Goal: Check status

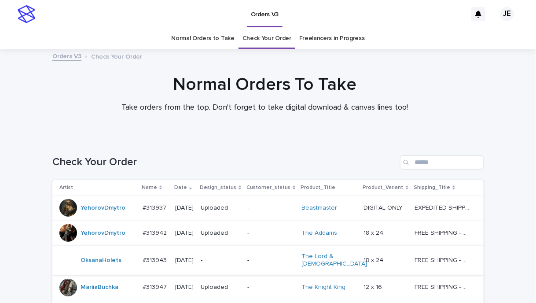
scroll to position [264, 0]
